Goal: Task Accomplishment & Management: Manage account settings

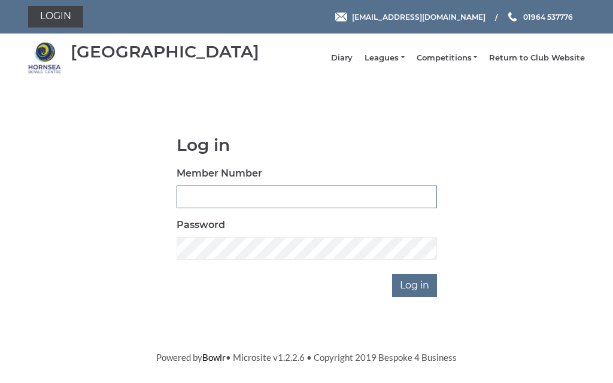
click at [262, 203] on input "Member Number" at bounding box center [307, 197] width 260 height 23
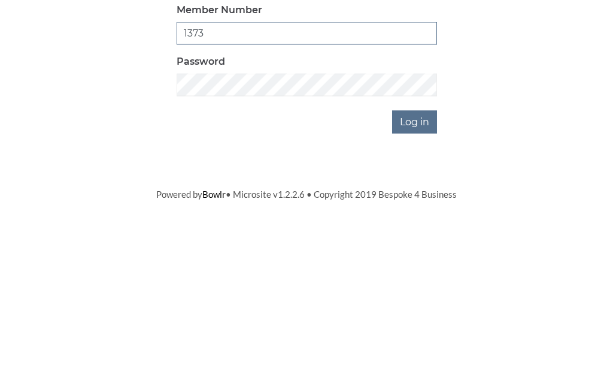
type input "1373"
click at [430, 274] on input "Log in" at bounding box center [414, 285] width 45 height 23
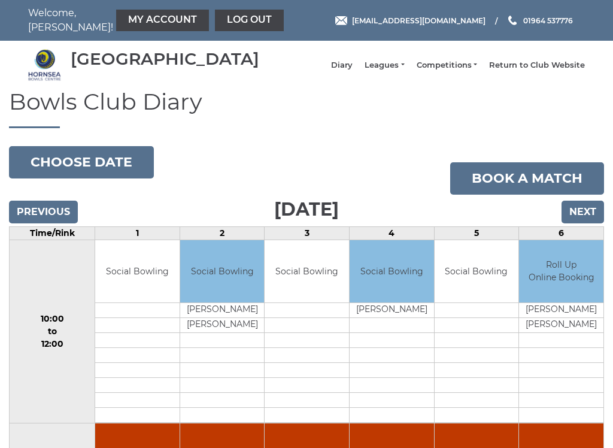
click at [582, 219] on input "Next" at bounding box center [582, 212] width 42 height 23
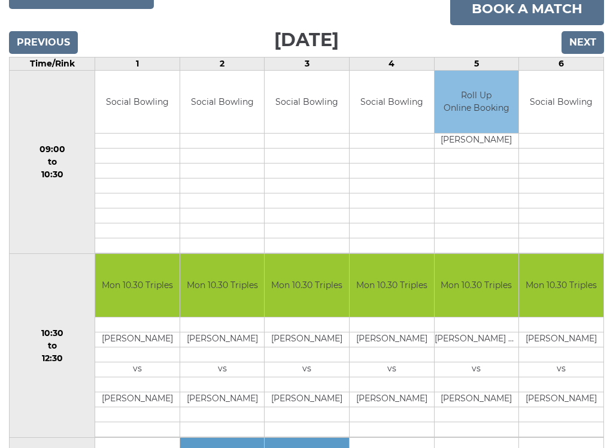
scroll to position [169, 0]
click at [584, 54] on input "Next" at bounding box center [582, 42] width 42 height 23
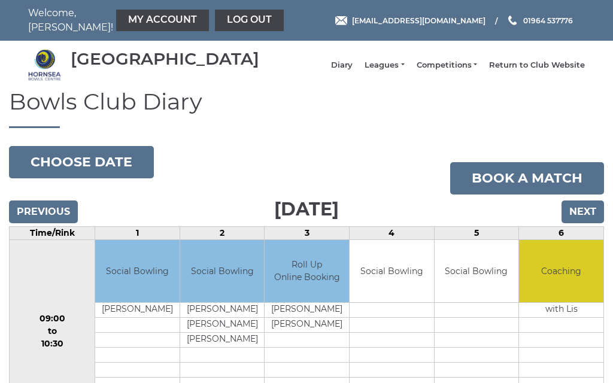
click at [586, 223] on input "Next" at bounding box center [582, 212] width 42 height 23
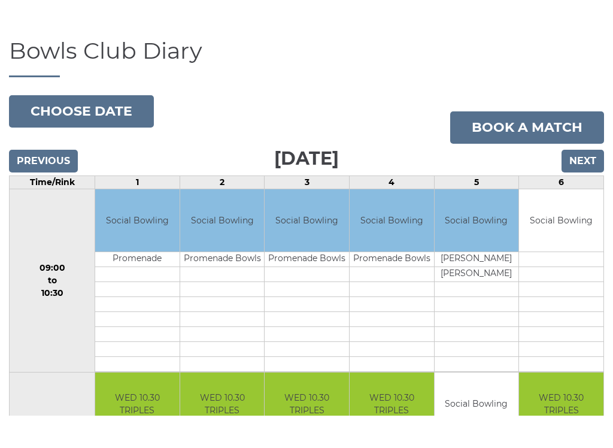
scroll to position [83, 0]
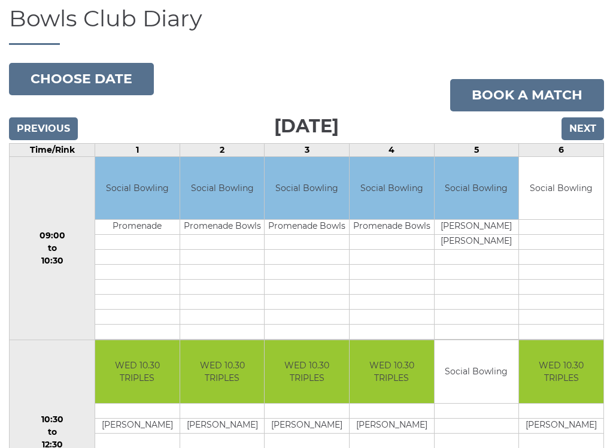
click at [588, 140] on input "Next" at bounding box center [582, 128] width 42 height 23
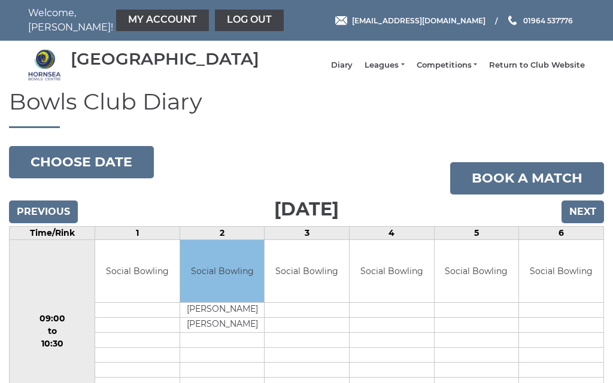
click at [132, 19] on link "My Account" at bounding box center [162, 21] width 93 height 22
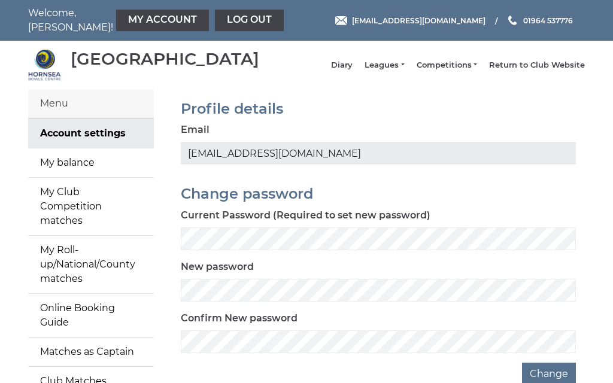
click at [77, 174] on link "My balance" at bounding box center [91, 162] width 126 height 29
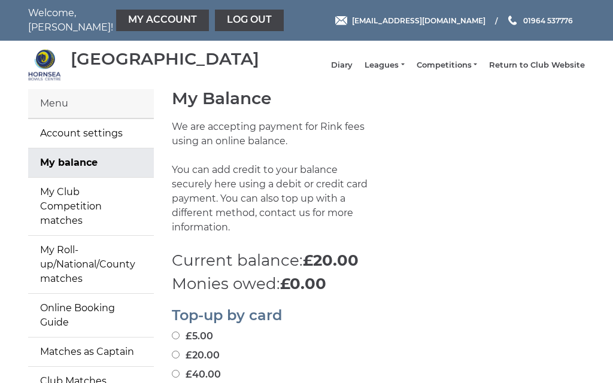
click at [216, 16] on link "Log out" at bounding box center [249, 21] width 69 height 22
